Goal: Task Accomplishment & Management: Use online tool/utility

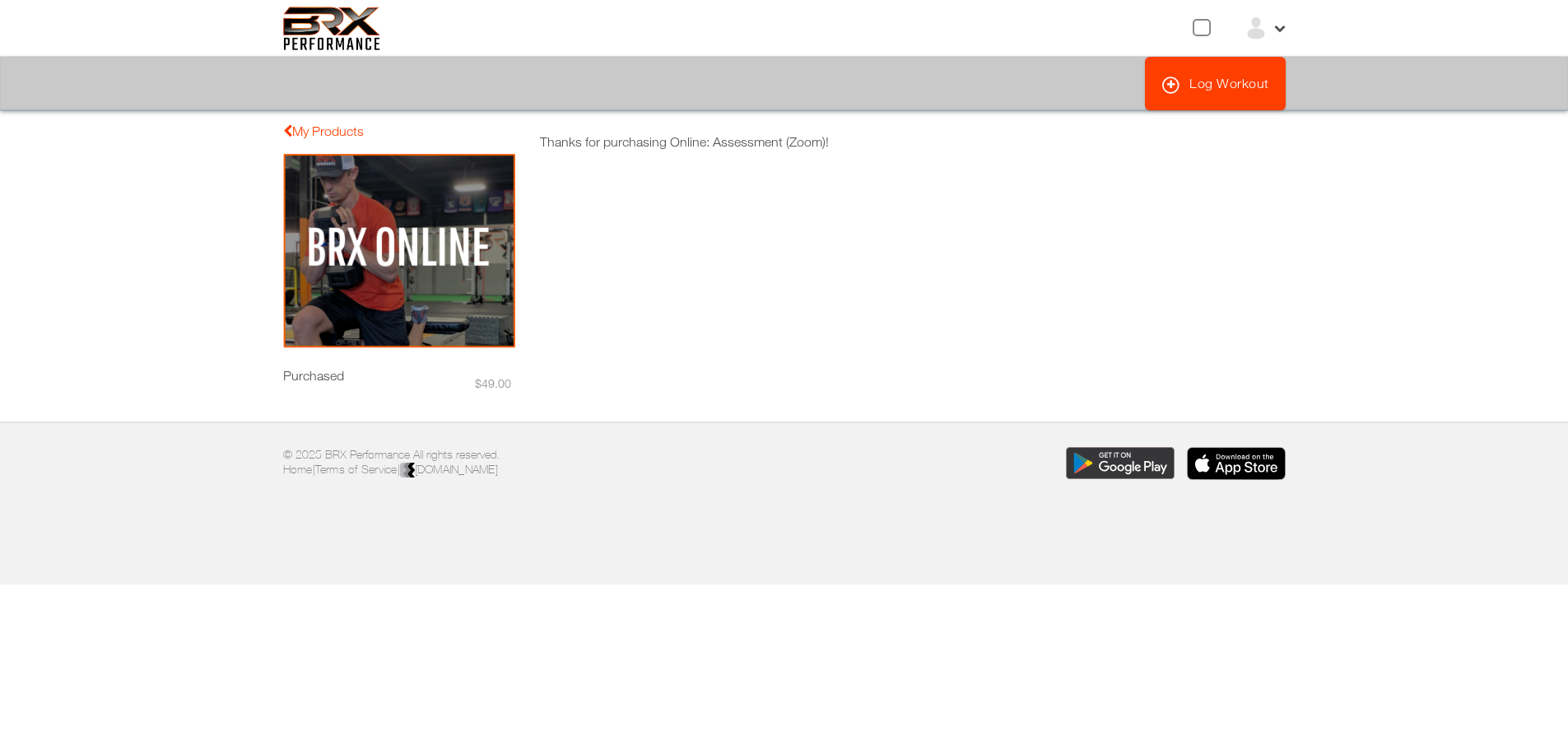
click at [470, 304] on img at bounding box center [399, 251] width 232 height 196
click at [409, 326] on img at bounding box center [399, 251] width 232 height 196
click at [367, 230] on img at bounding box center [399, 251] width 232 height 196
click at [1172, 88] on icon at bounding box center [1171, 85] width 20 height 20
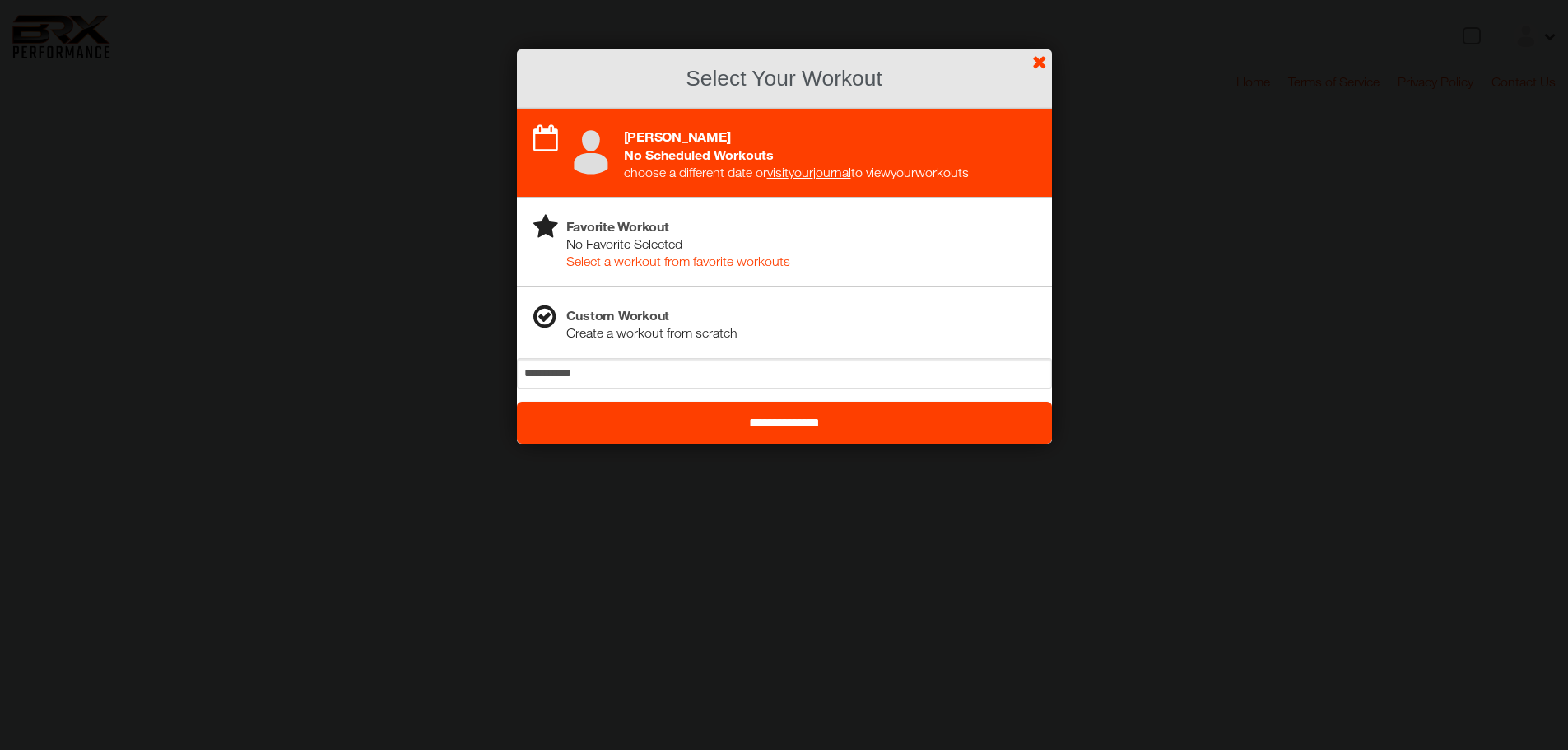
click at [836, 174] on link "visit your journal" at bounding box center [809, 172] width 84 height 15
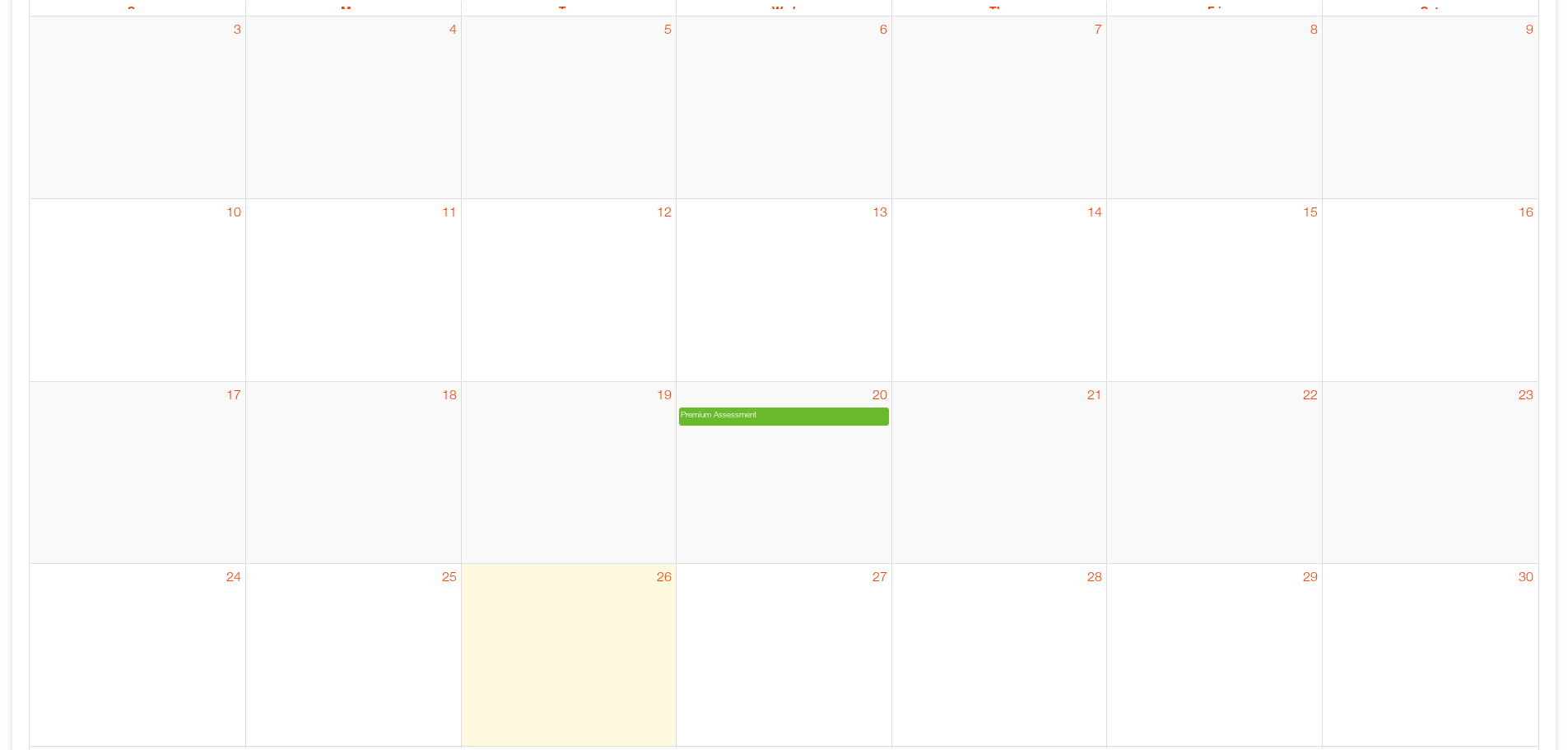
scroll to position [493, 0]
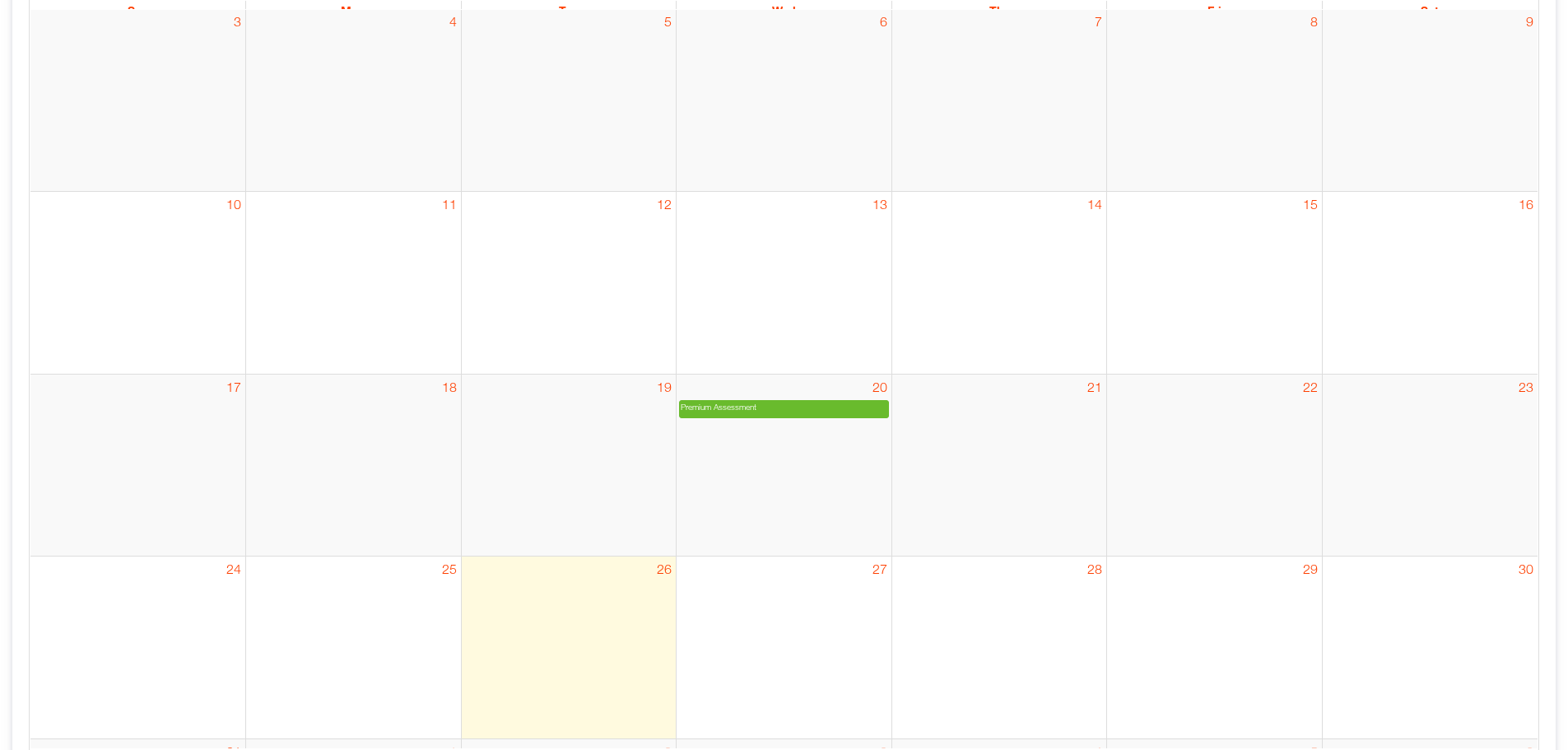
click at [798, 417] on div "Premium Assessment" at bounding box center [784, 409] width 209 height 17
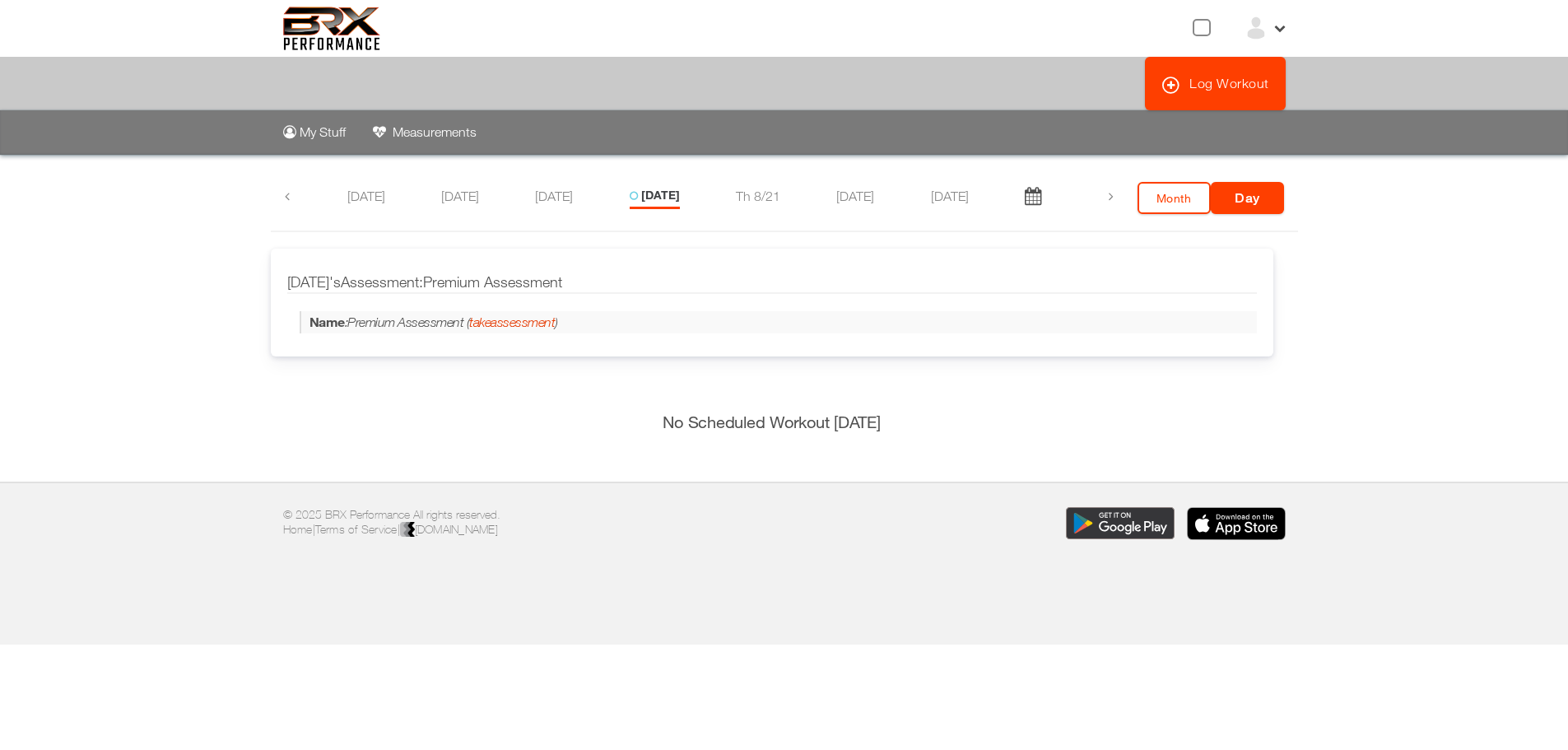
click at [541, 316] on link "take assessment" at bounding box center [512, 321] width 86 height 15
